Goal: Information Seeking & Learning: Learn about a topic

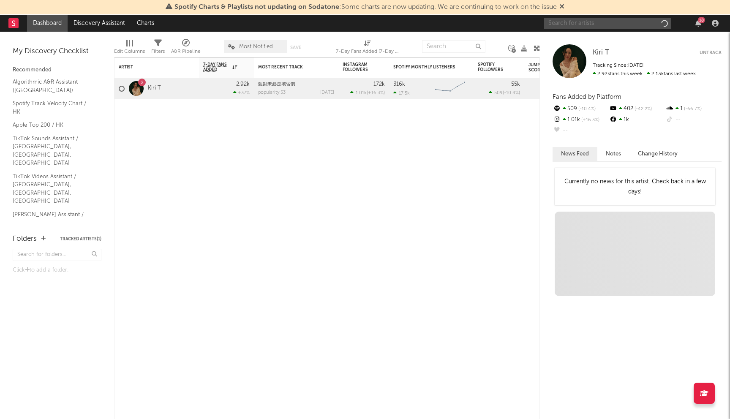
click at [582, 25] on input "text" at bounding box center [607, 23] width 127 height 11
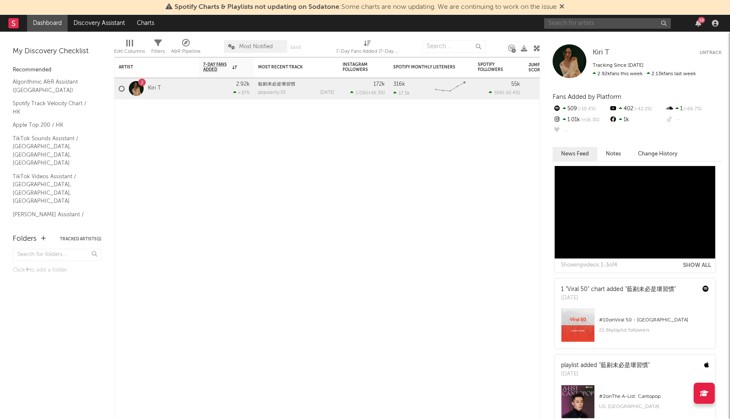
scroll to position [327, 0]
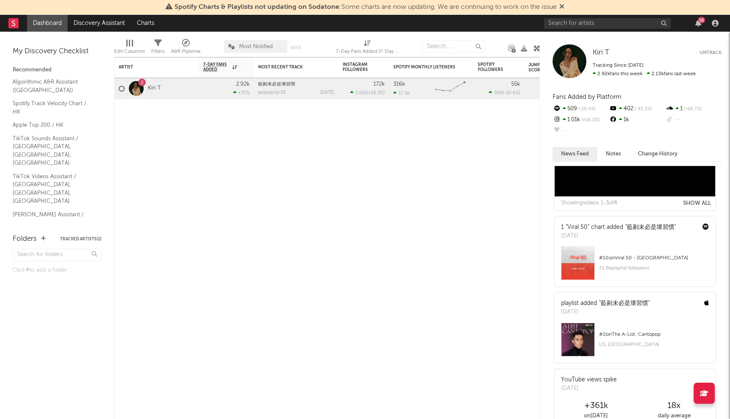
click at [138, 90] on div at bounding box center [136, 88] width 15 height 15
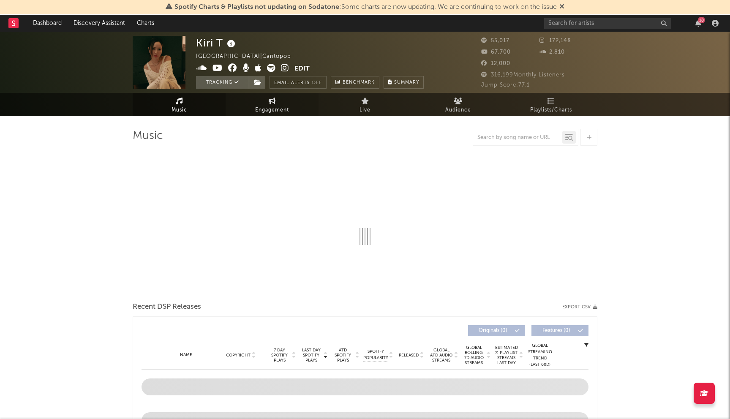
select select "6m"
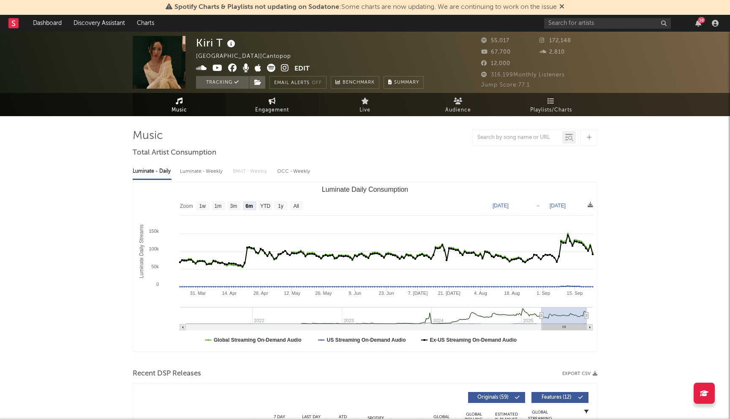
click at [279, 109] on span "Engagement" at bounding box center [272, 110] width 34 height 10
select select "1w"
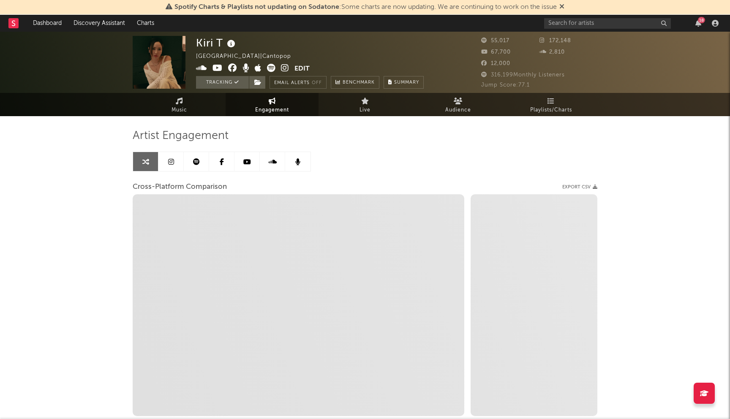
click at [172, 160] on icon at bounding box center [171, 161] width 6 height 7
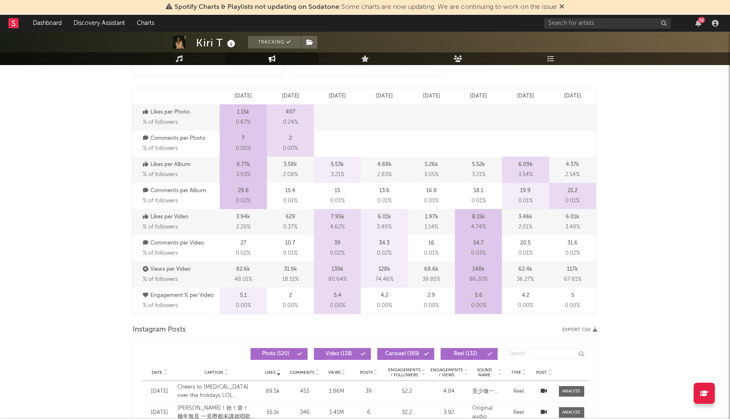
select select "6m"
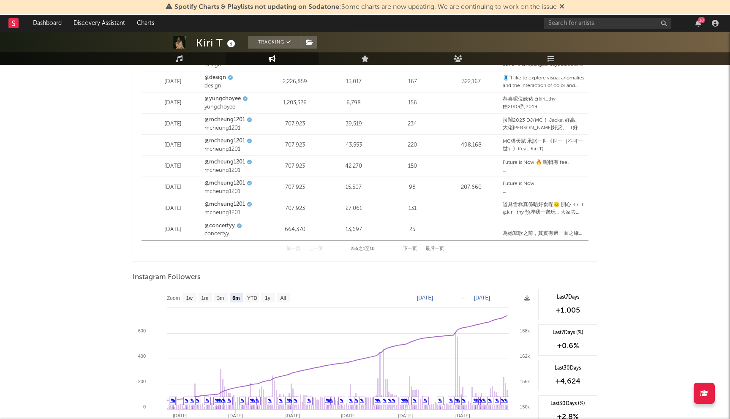
scroll to position [1185, 0]
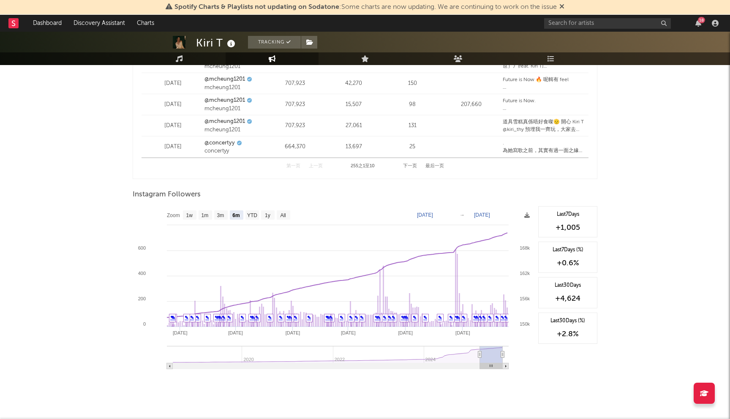
type input "[DATE]"
select select "6m"
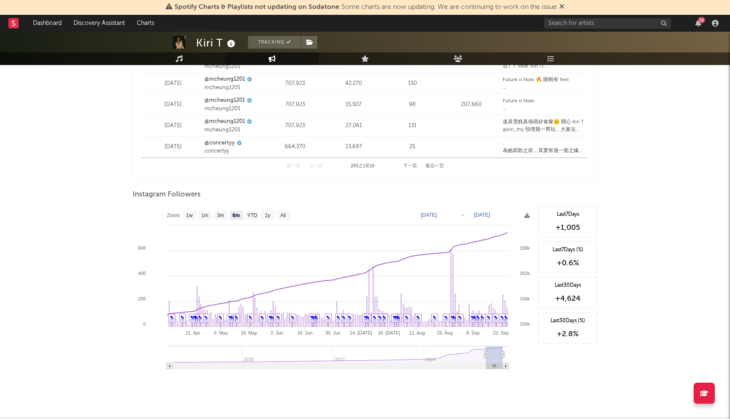
type input "[DATE]"
select select "3m"
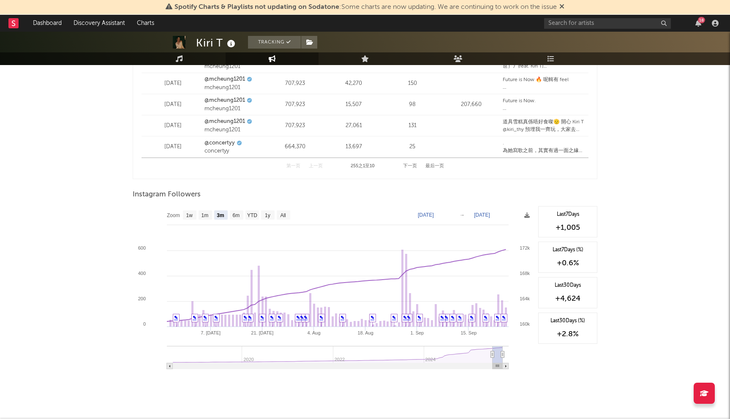
type input "[DATE]"
select select "1m"
type input "[DATE]"
drag, startPoint x: 479, startPoint y: 357, endPoint x: 499, endPoint y: 357, distance: 19.9
click at [494, 357] on icon at bounding box center [492, 355] width 3 height 6
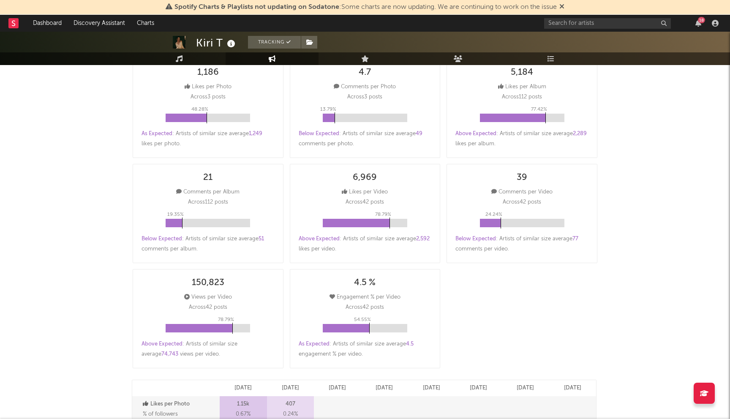
scroll to position [0, 0]
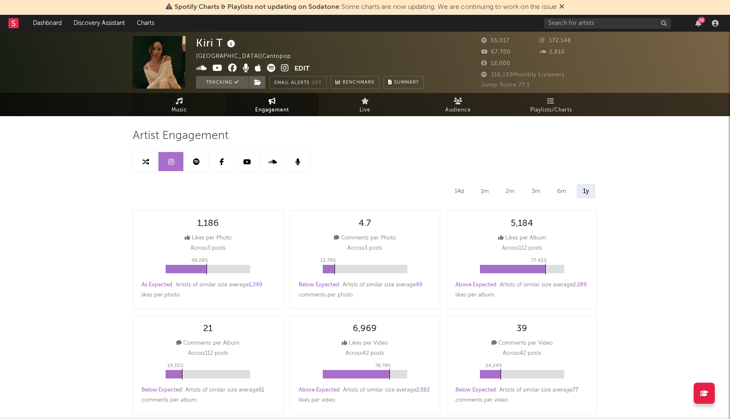
click at [191, 101] on link "Music" at bounding box center [179, 104] width 93 height 23
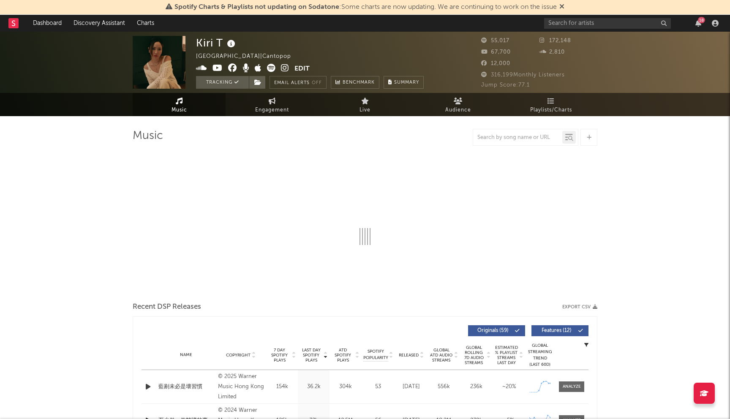
select select "6m"
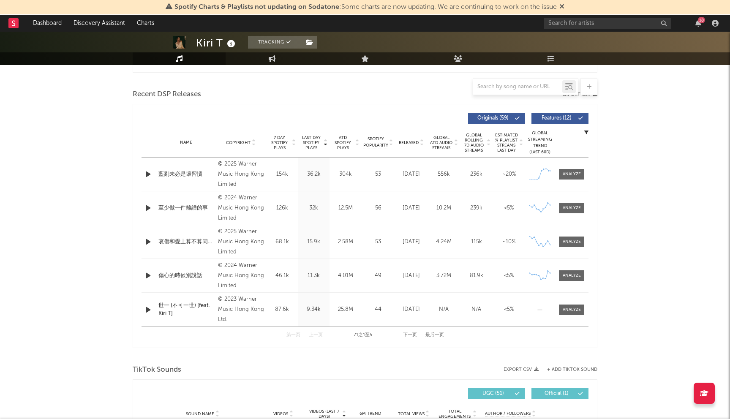
scroll to position [293, 0]
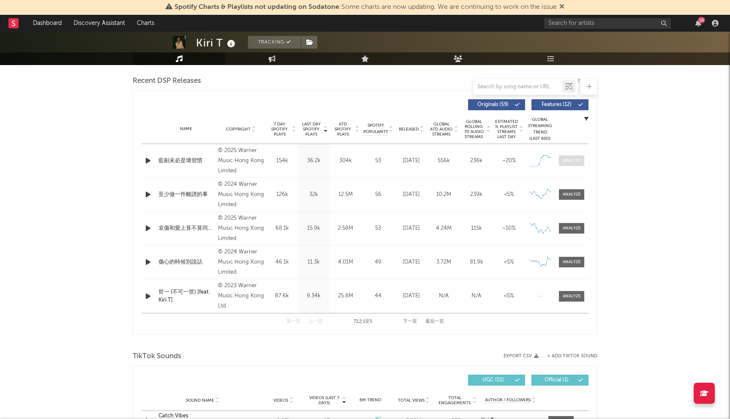
click at [576, 161] on div at bounding box center [572, 161] width 18 height 6
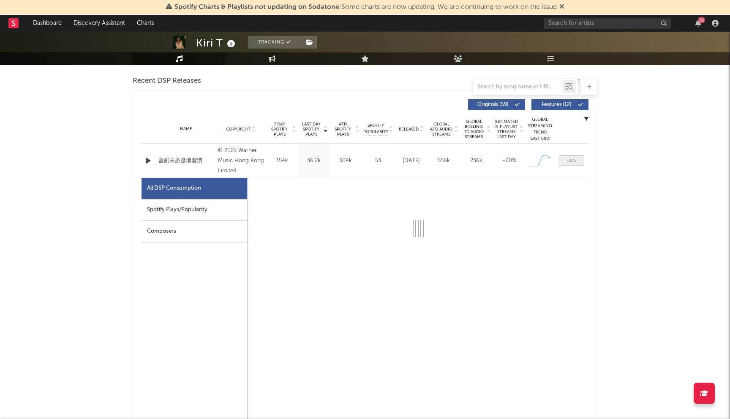
select select "1w"
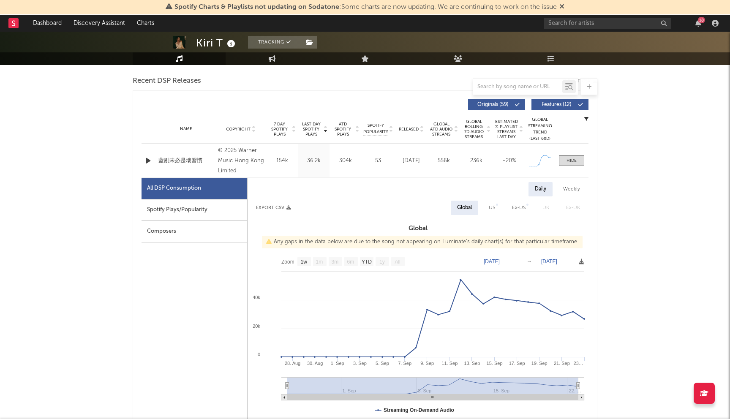
click at [214, 205] on div "Spotify Plays/Popularity" at bounding box center [195, 210] width 106 height 22
select select "1w"
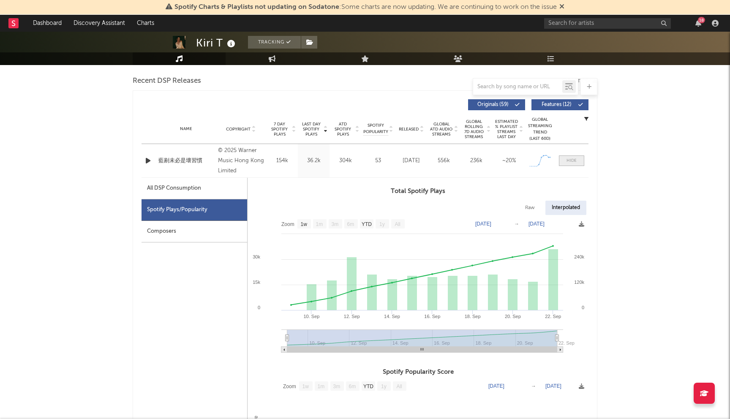
click at [565, 164] on span at bounding box center [571, 160] width 25 height 11
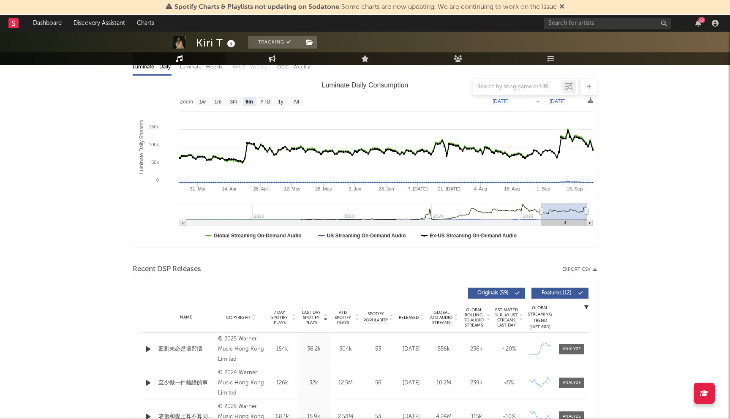
scroll to position [0, 0]
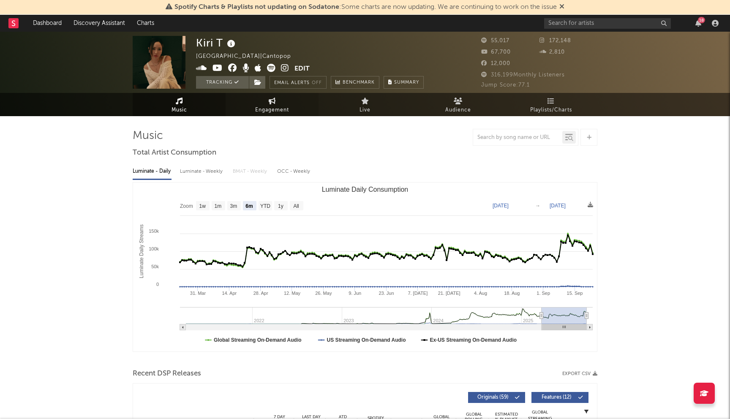
click at [257, 104] on link "Engagement" at bounding box center [272, 104] width 93 height 23
select select "1w"
